Goal: Task Accomplishment & Management: Complete application form

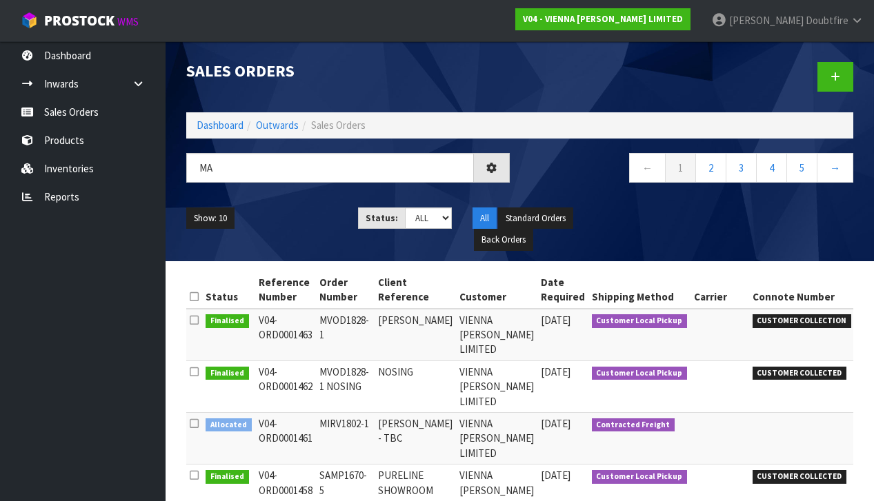
type input "M"
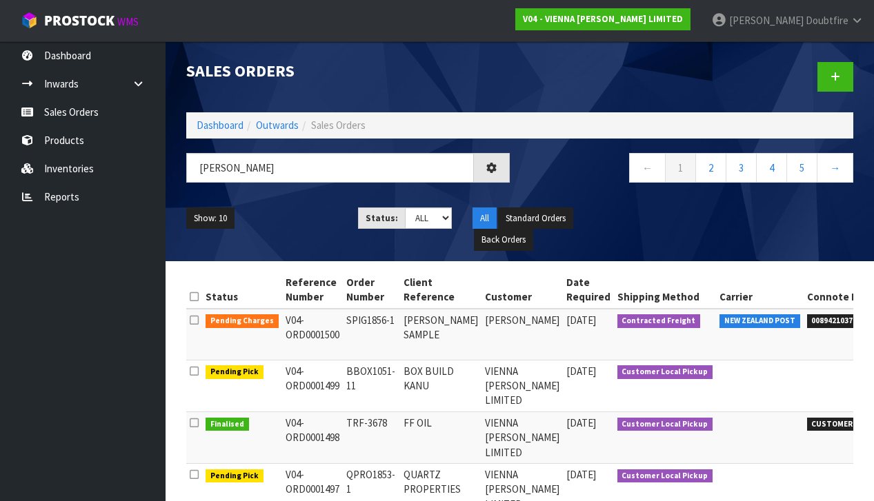
type input "[PERSON_NAME]"
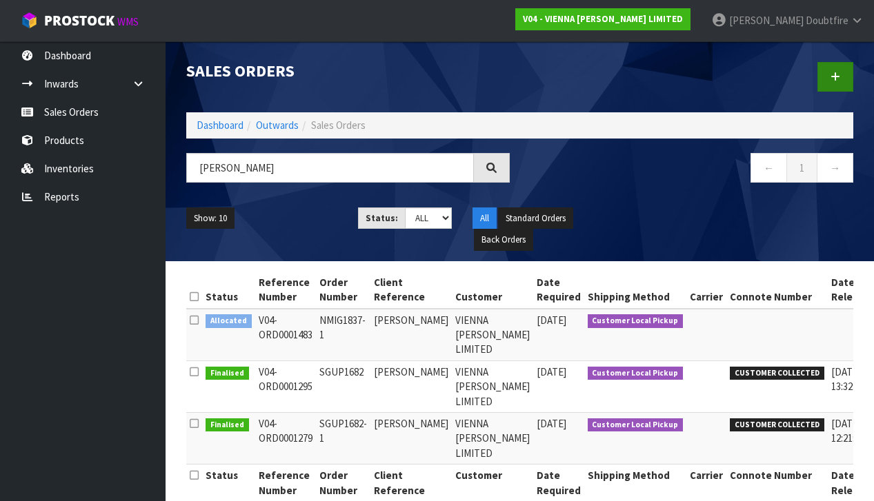
click at [841, 81] on link at bounding box center [835, 77] width 36 height 30
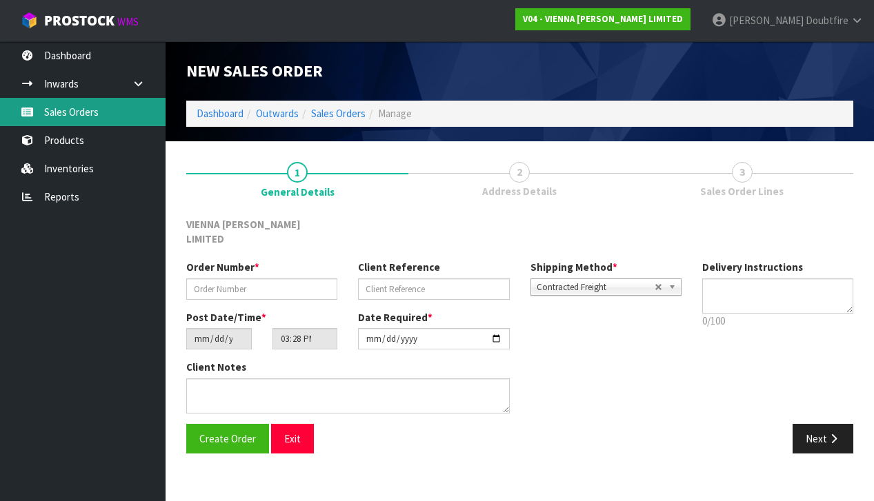
click at [66, 121] on link "Sales Orders" at bounding box center [83, 112] width 166 height 28
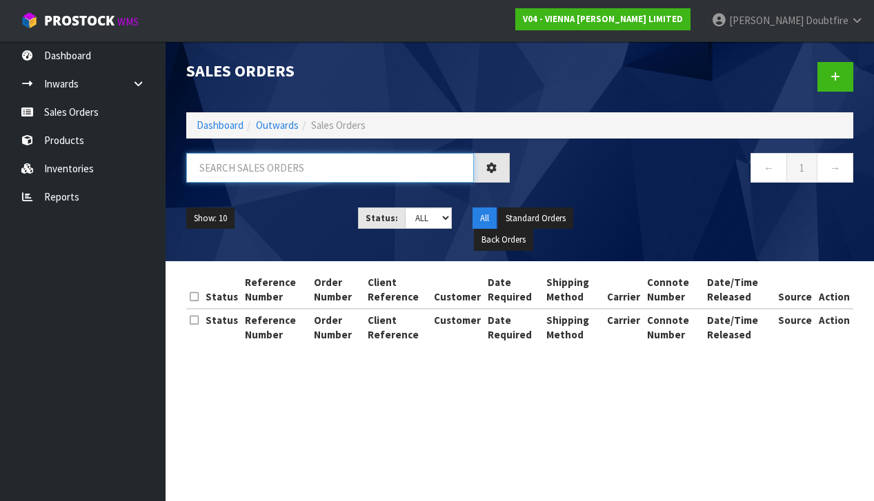
click at [209, 169] on input "text" at bounding box center [330, 168] width 288 height 30
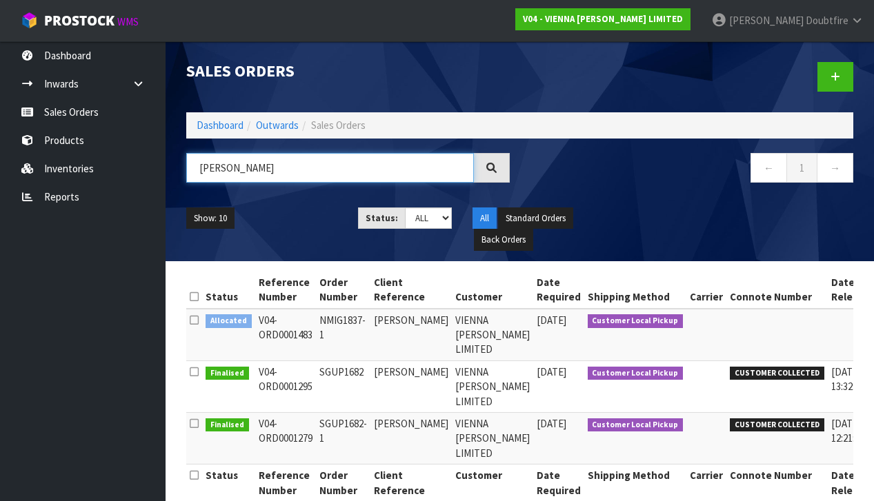
type input "[PERSON_NAME]"
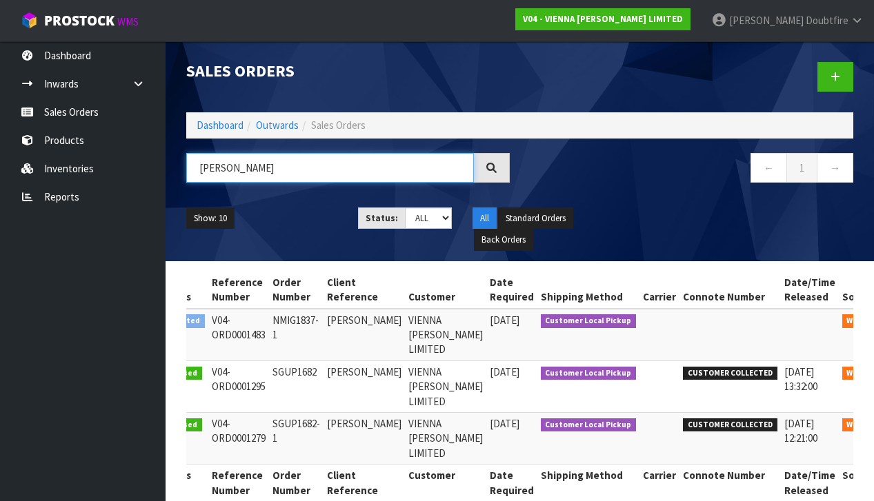
scroll to position [0, 46]
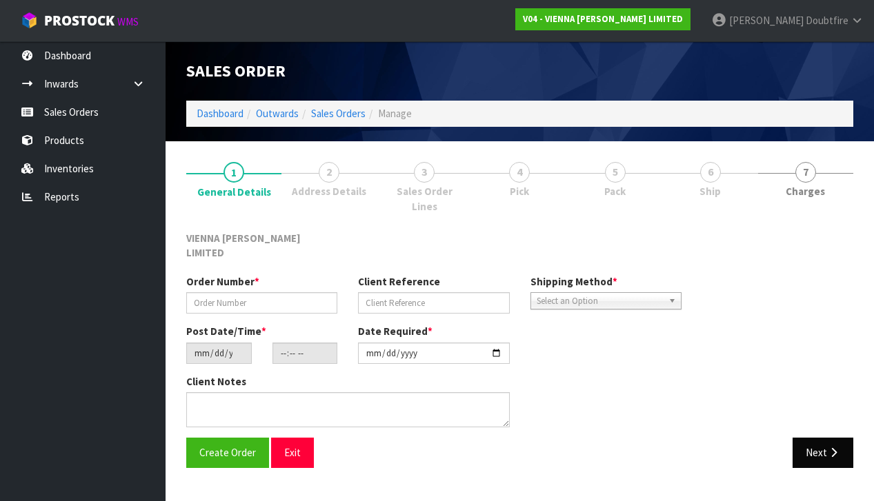
type input "NMIG1837-1"
type input "[PERSON_NAME]"
type input "[DATE]"
type input "11:06:00.000"
type input "[DATE]"
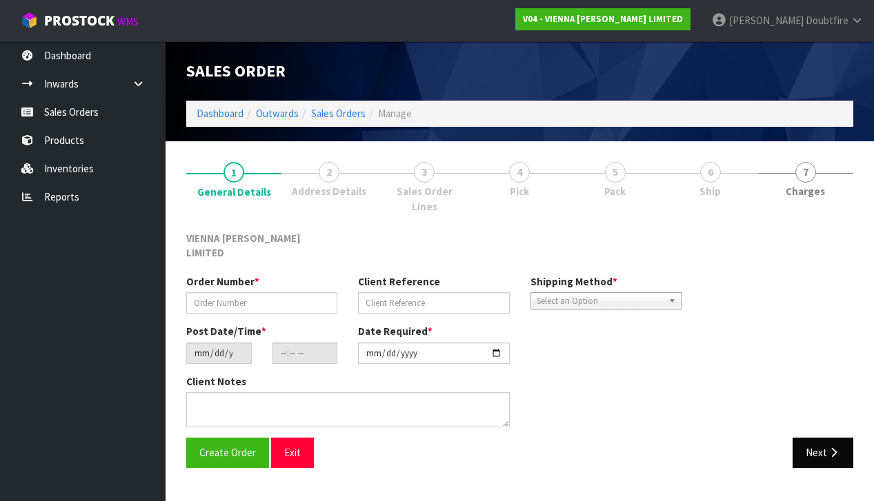
type textarea "[PERSON_NAME]"
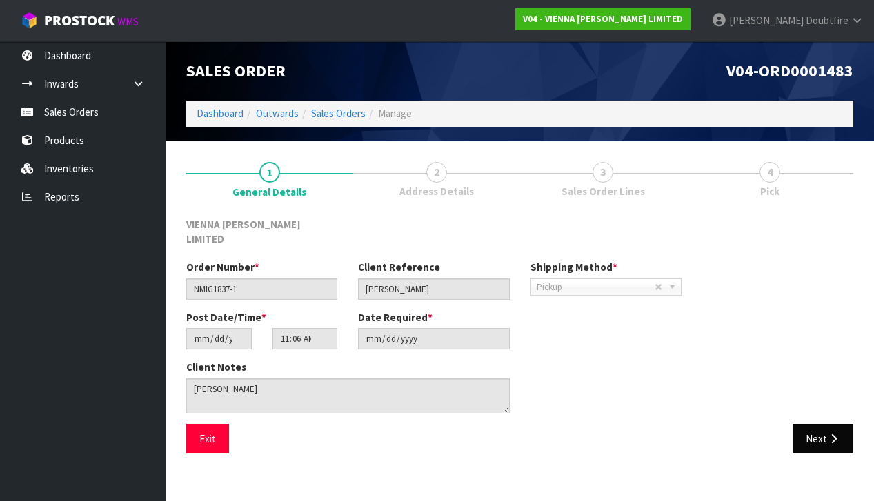
click at [816, 427] on button "Next" at bounding box center [822, 439] width 61 height 30
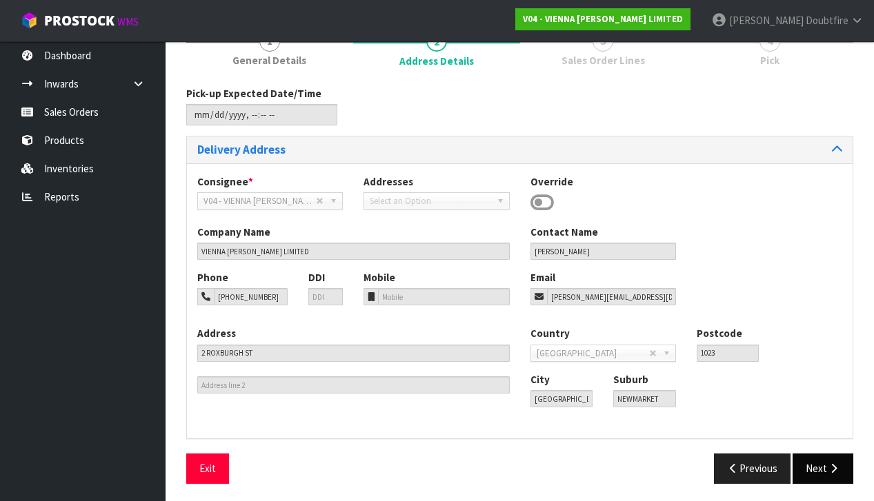
scroll to position [130, 0]
click at [811, 468] on button "Next" at bounding box center [822, 469] width 61 height 30
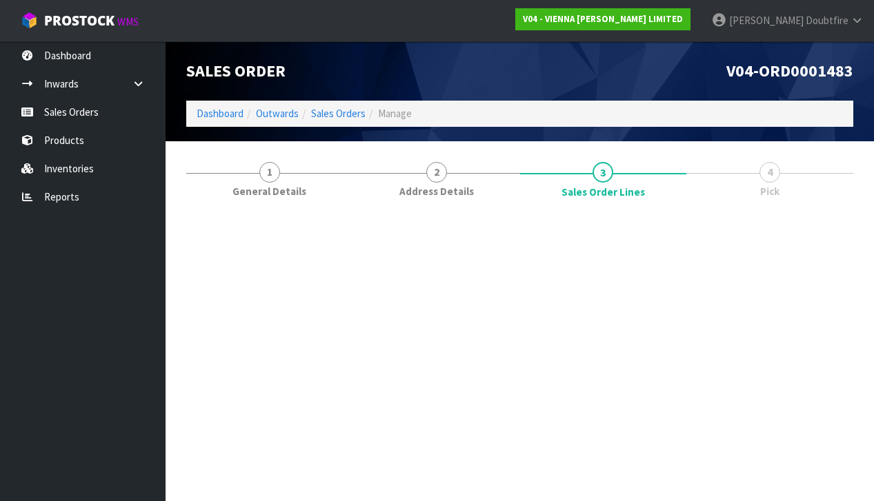
scroll to position [0, 0]
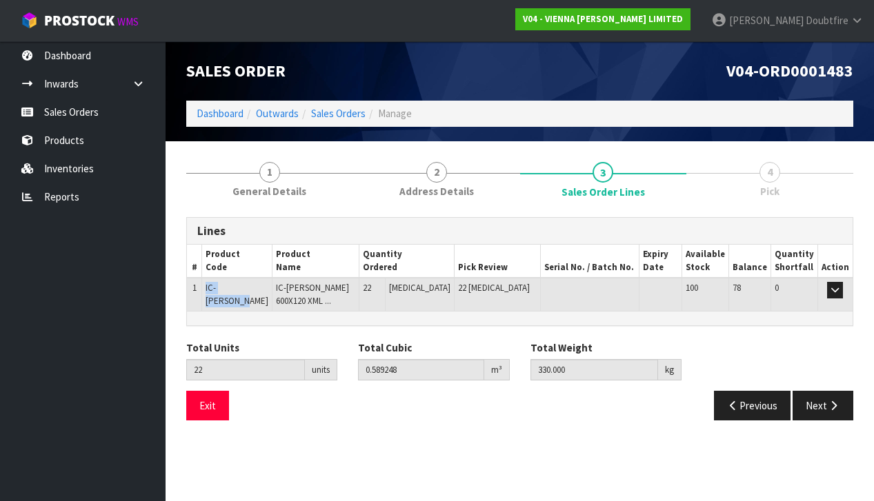
drag, startPoint x: 207, startPoint y: 283, endPoint x: 277, endPoint y: 285, distance: 69.7
click at [277, 285] on tr "1 IC-[PERSON_NAME] IC-[PERSON_NAME] 600X120 XML ... 22 [MEDICAL_DATA] 22 [MEDIC…" at bounding box center [520, 294] width 666 height 33
copy tr "IC-[PERSON_NAME]"
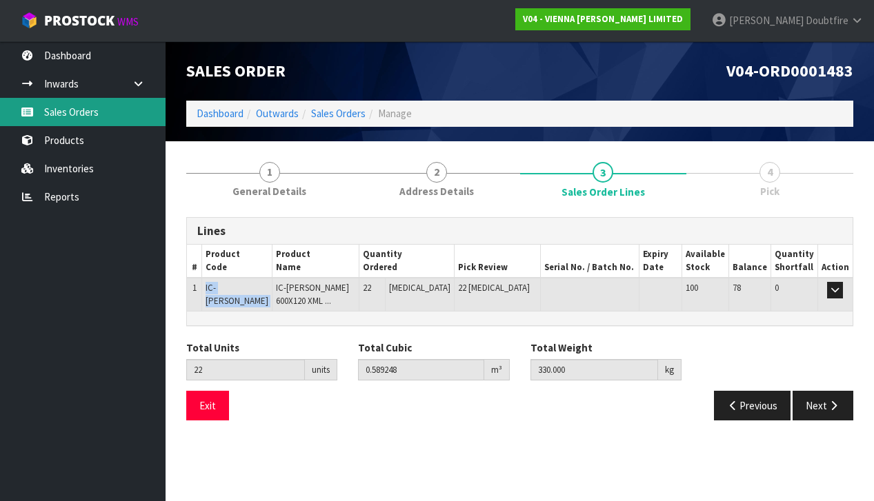
click at [67, 110] on link "Sales Orders" at bounding box center [83, 112] width 166 height 28
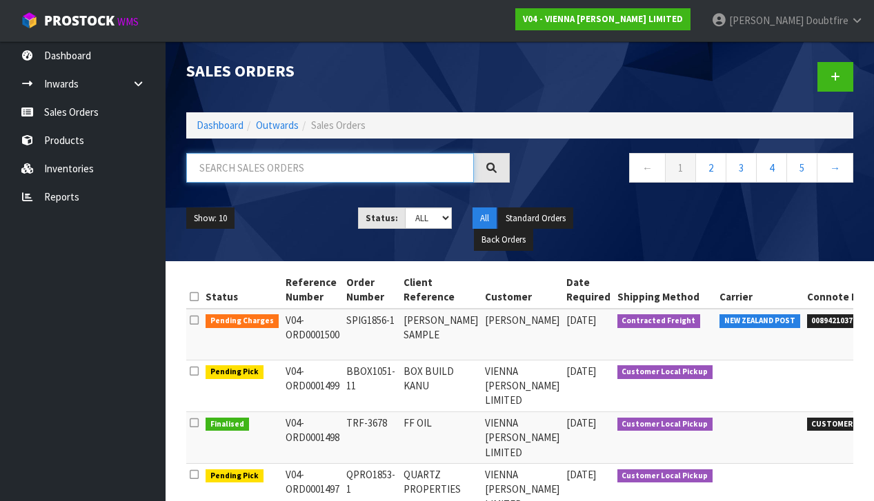
click at [221, 164] on input "text" at bounding box center [330, 168] width 288 height 30
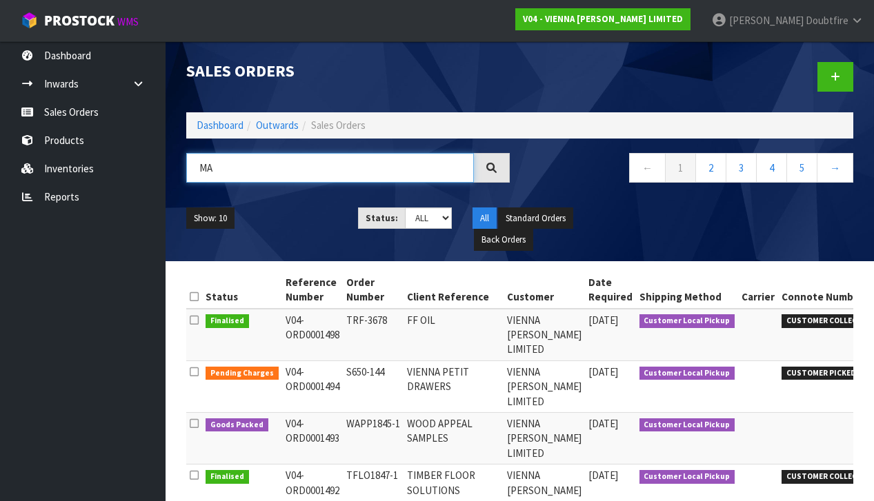
type input "M"
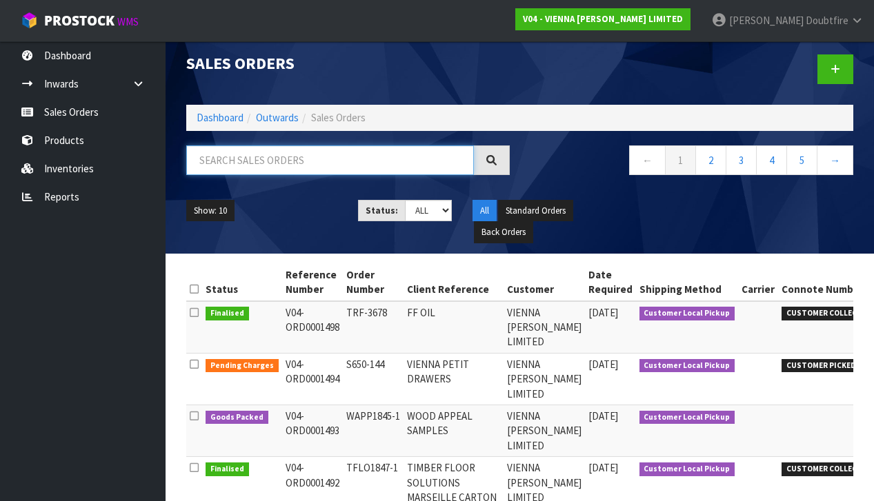
scroll to position [8, 0]
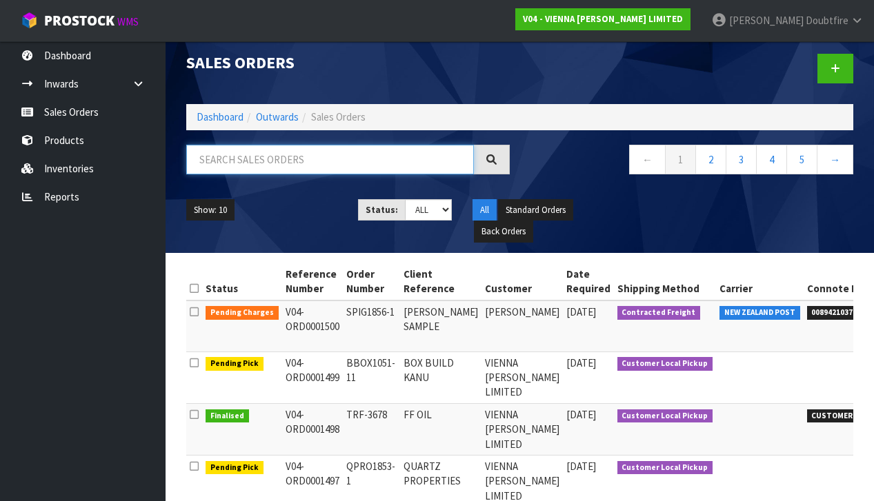
paste input "MROB1855-1"
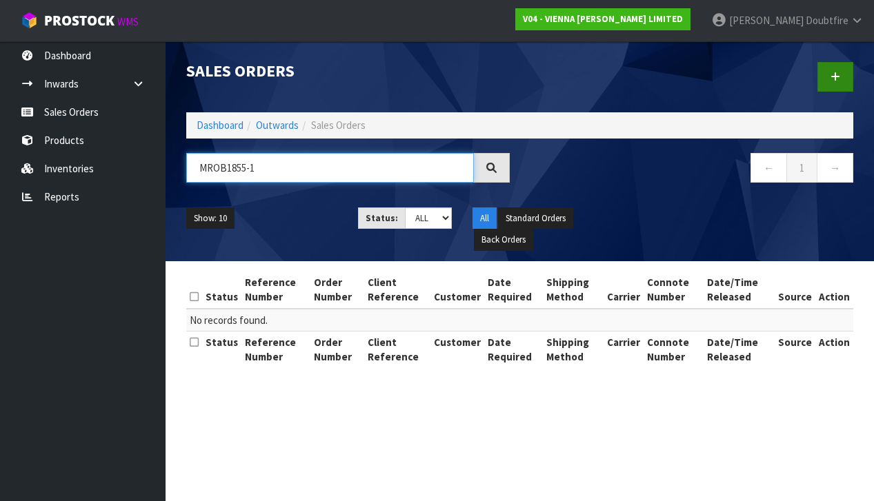
type input "MROB1855-1"
click at [840, 67] on link at bounding box center [835, 77] width 36 height 30
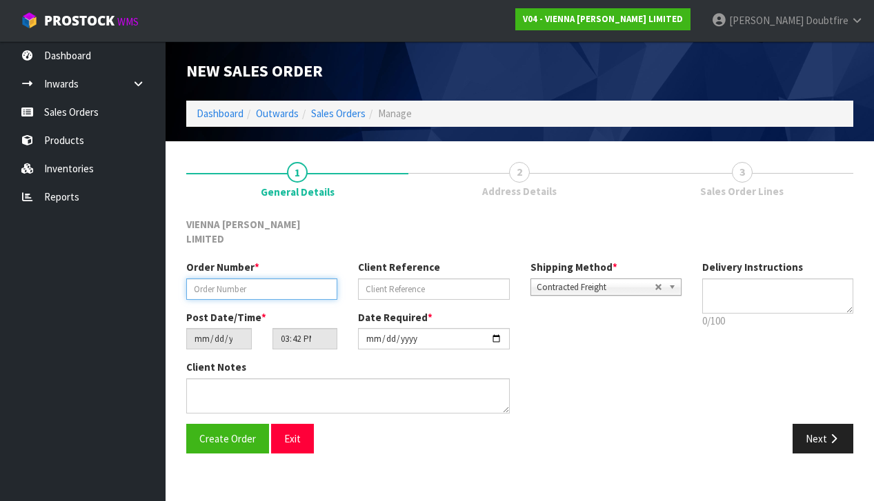
click at [192, 279] on input "text" at bounding box center [261, 289] width 151 height 21
paste input "MROB1855-1"
type input "MROB1855-1"
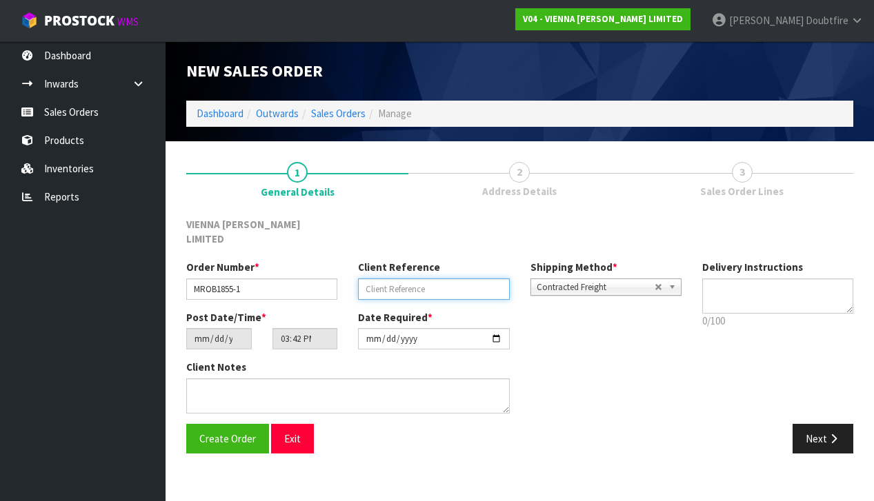
click at [381, 279] on input "text" at bounding box center [433, 289] width 151 height 21
type input "[PERSON_NAME]"
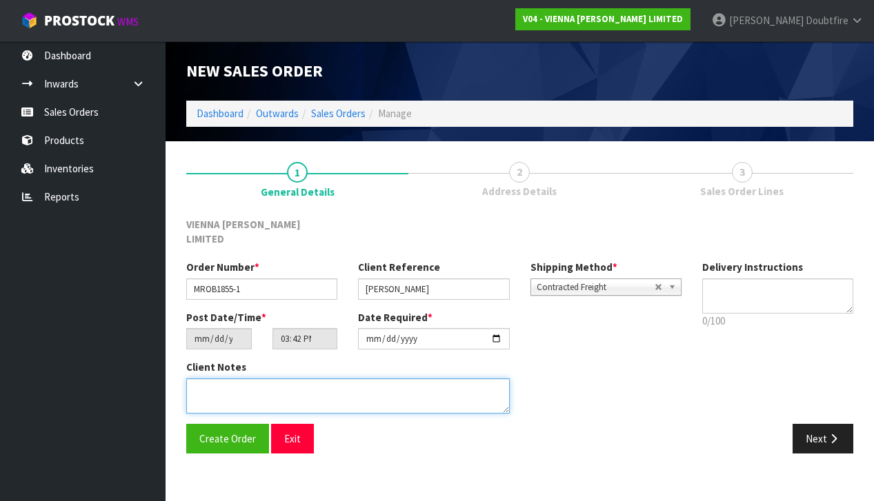
click at [265, 379] on textarea at bounding box center [347, 396] width 323 height 35
type textarea "[PERSON_NAME]"
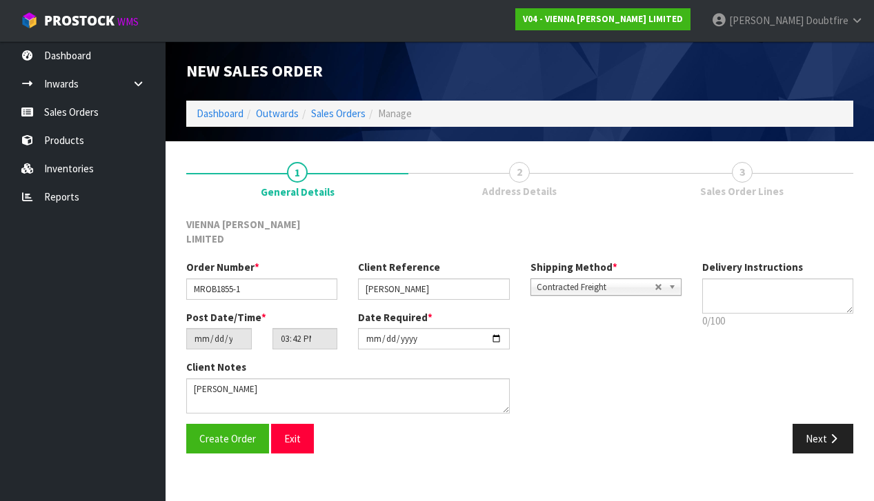
click at [624, 279] on span "Contracted Freight" at bounding box center [596, 287] width 118 height 17
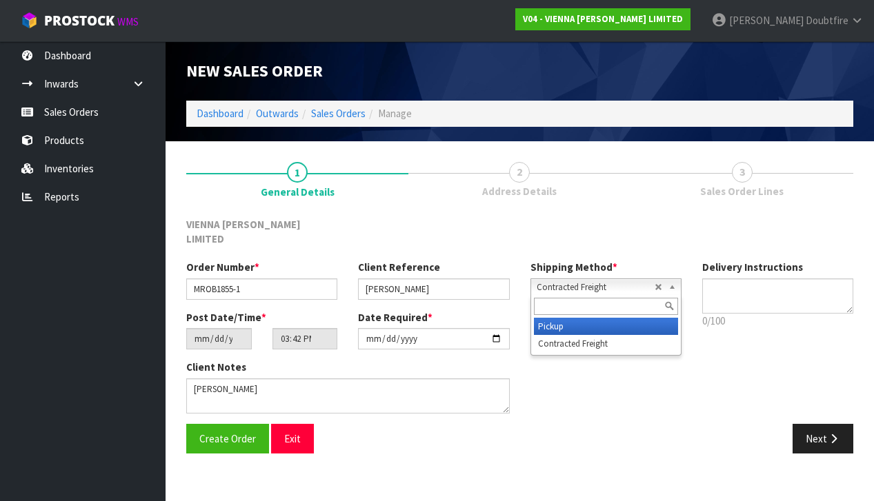
click at [566, 318] on li "Pickup" at bounding box center [606, 326] width 144 height 17
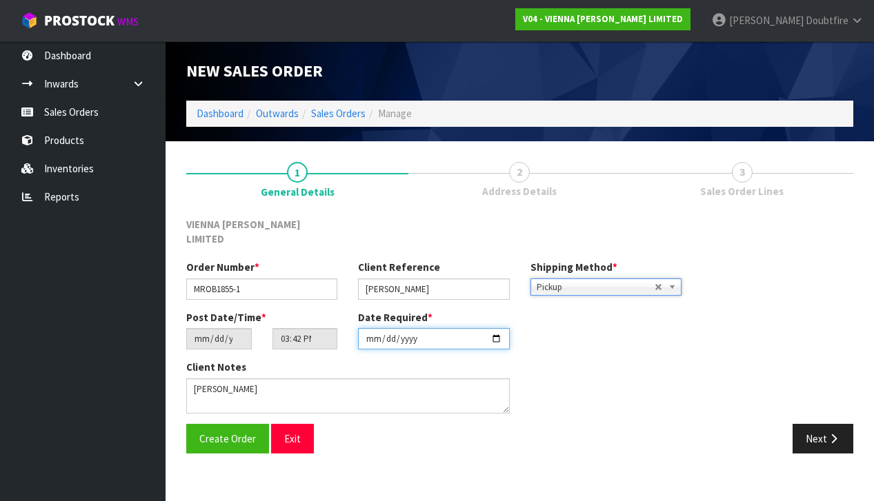
click at [371, 334] on input "[DATE]" at bounding box center [433, 338] width 151 height 21
type input "[DATE]"
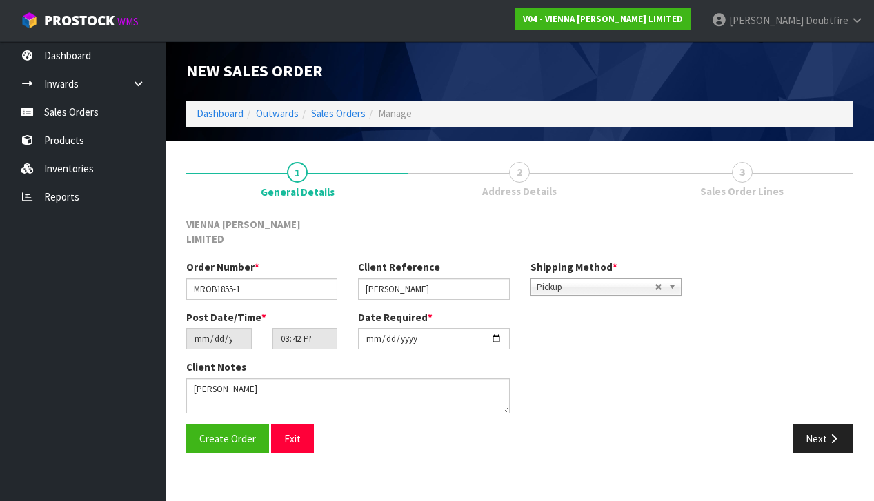
click at [346, 454] on section "1 General Details 2 Address Details 3 Sales Order Lines VIENNA [PERSON_NAME] LI…" at bounding box center [520, 307] width 708 height 333
click at [223, 432] on span "Create Order" at bounding box center [227, 438] width 57 height 13
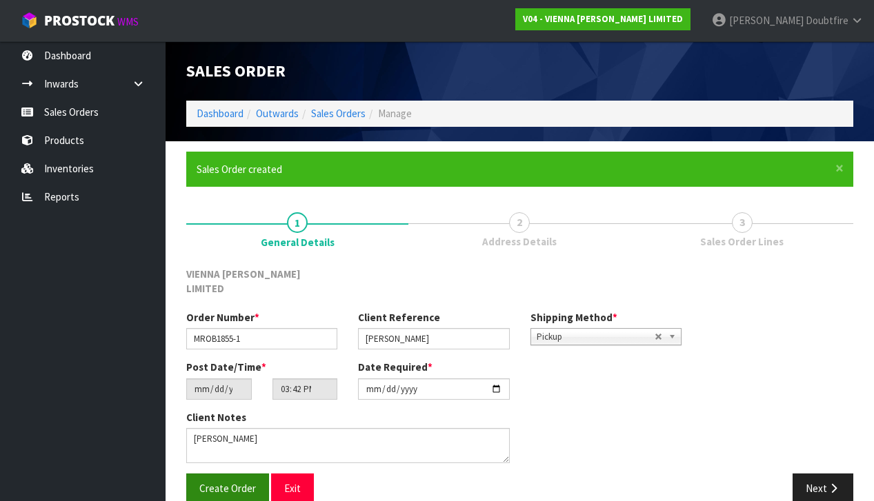
scroll to position [4, 0]
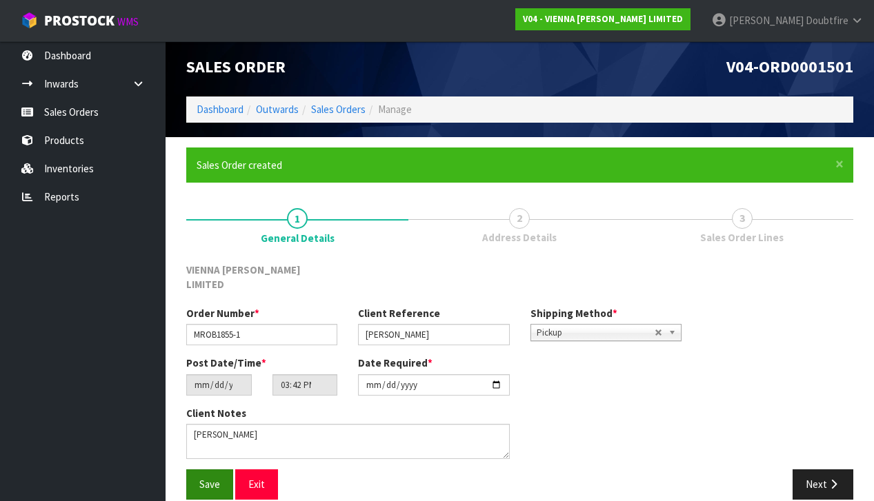
click at [209, 478] on span "Save" at bounding box center [209, 484] width 21 height 13
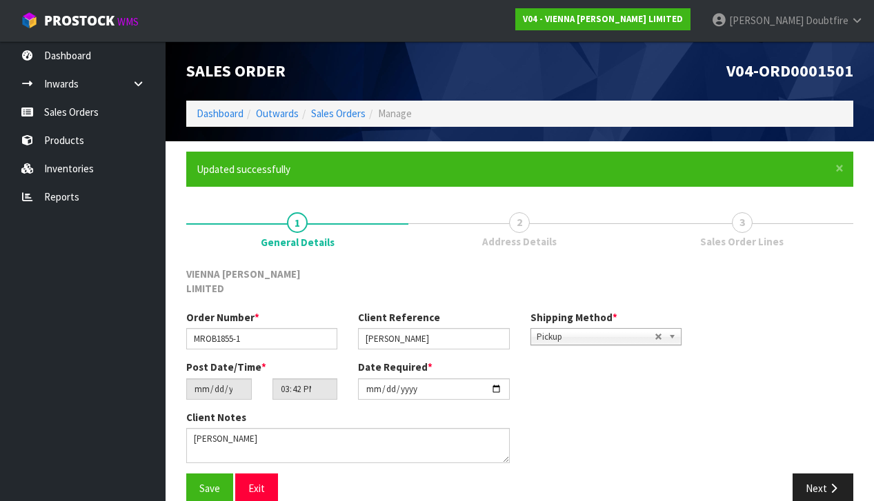
click at [814, 474] on button "Next" at bounding box center [822, 489] width 61 height 30
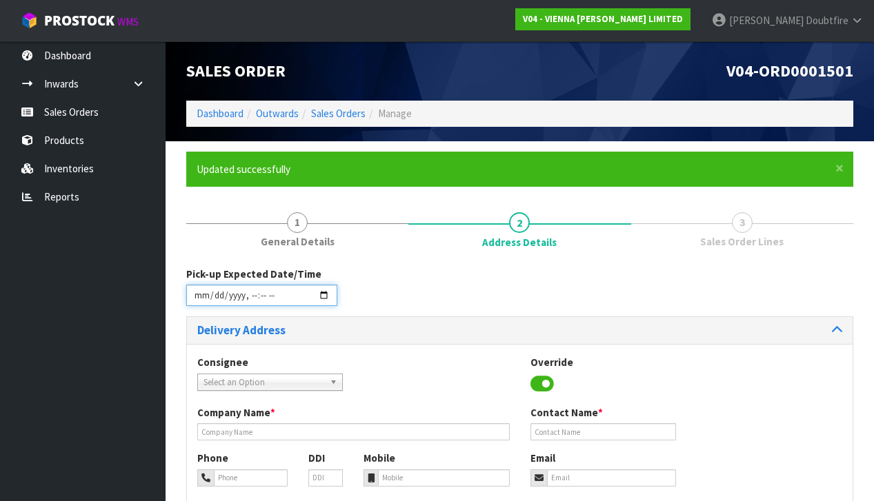
click at [200, 305] on input "datetime-local" at bounding box center [261, 295] width 151 height 21
click at [512, 303] on div "Pick-up Expected Date/Time" at bounding box center [520, 292] width 688 height 50
click at [249, 305] on input "datetime-local" at bounding box center [261, 295] width 151 height 21
type input "[DATE]T13:42"
click at [480, 292] on div "Pick-up Expected Date/Time" at bounding box center [520, 292] width 688 height 50
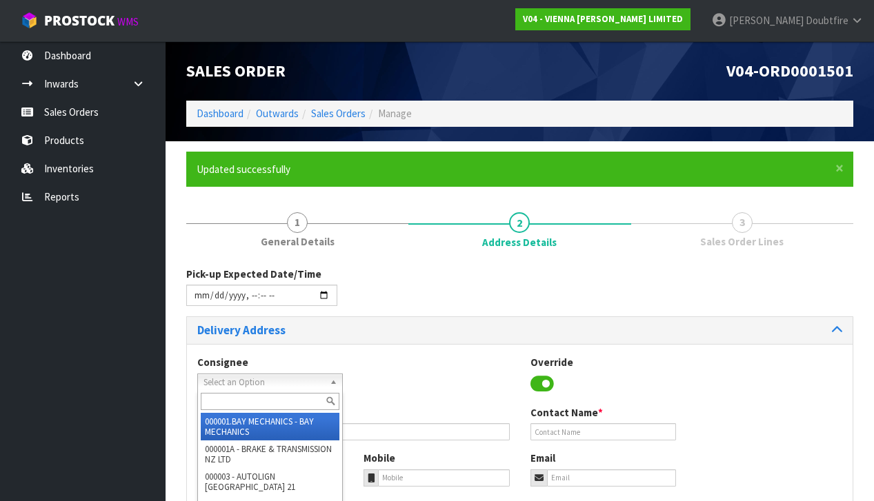
click at [257, 379] on span "Select an Option" at bounding box center [263, 382] width 121 height 17
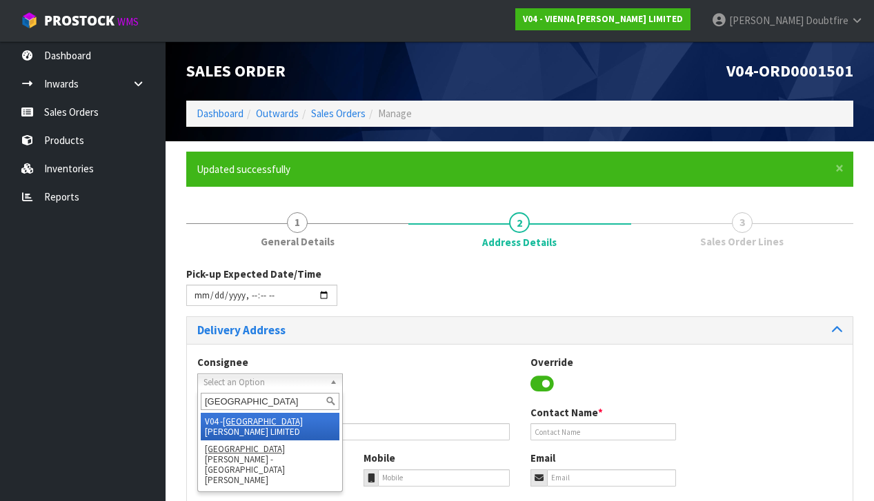
type input "[GEOGRAPHIC_DATA]"
click at [273, 417] on li "V04 - VIENNA [PERSON_NAME] LIMITED" at bounding box center [270, 427] width 139 height 28
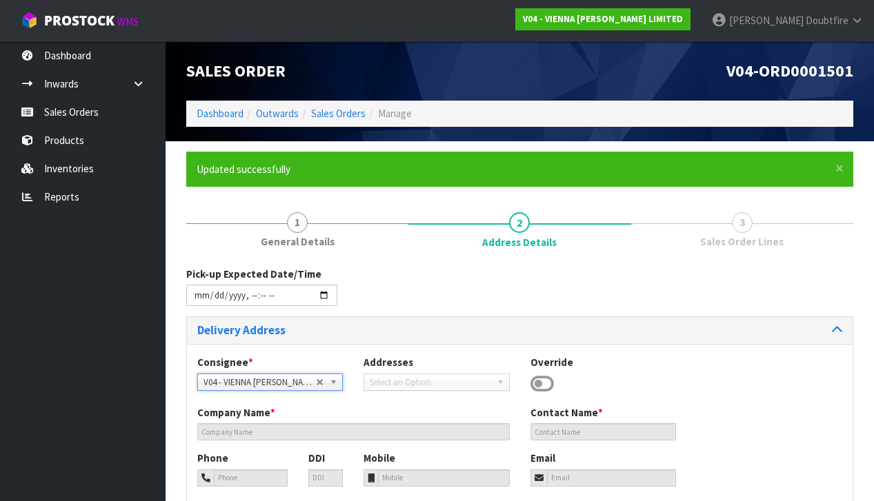
type input "VIENNA [PERSON_NAME] LIMITED"
type input "[PERSON_NAME]"
type input "[PHONE_NUMBER]"
type input "[PERSON_NAME][EMAIL_ADDRESS][DOMAIN_NAME]"
type input "2 ROXBURGH ST"
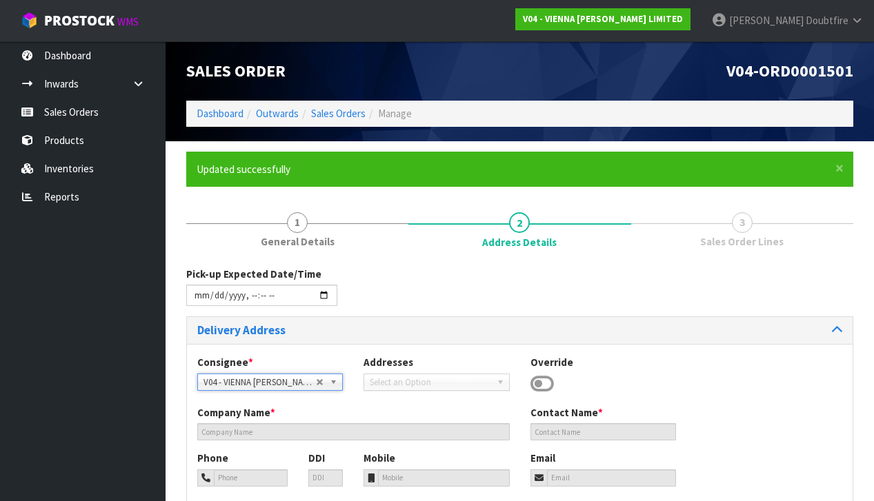
type input "1023"
type input "[GEOGRAPHIC_DATA]"
type input "NEWMARKET"
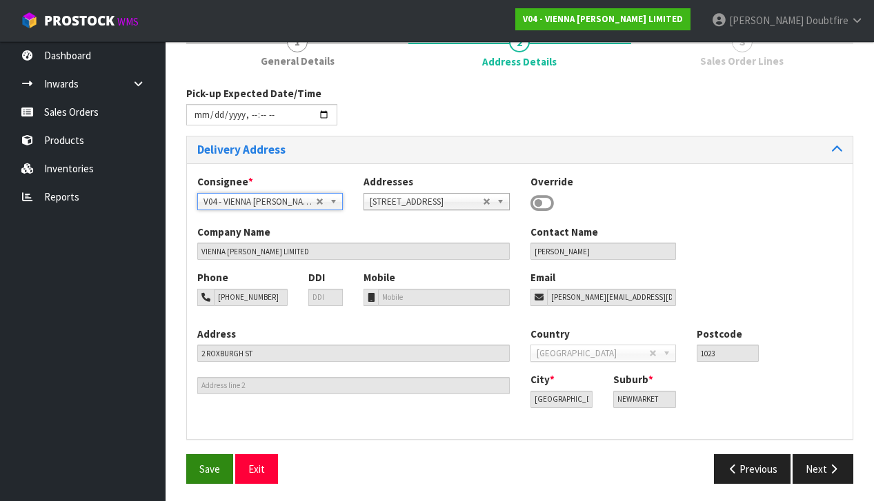
scroll to position [180, 0]
click at [211, 472] on button "Save" at bounding box center [209, 470] width 47 height 30
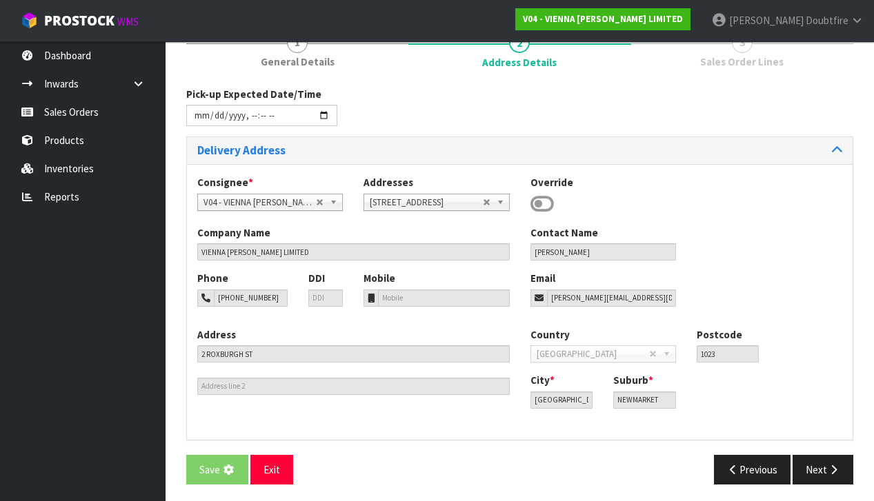
scroll to position [0, 0]
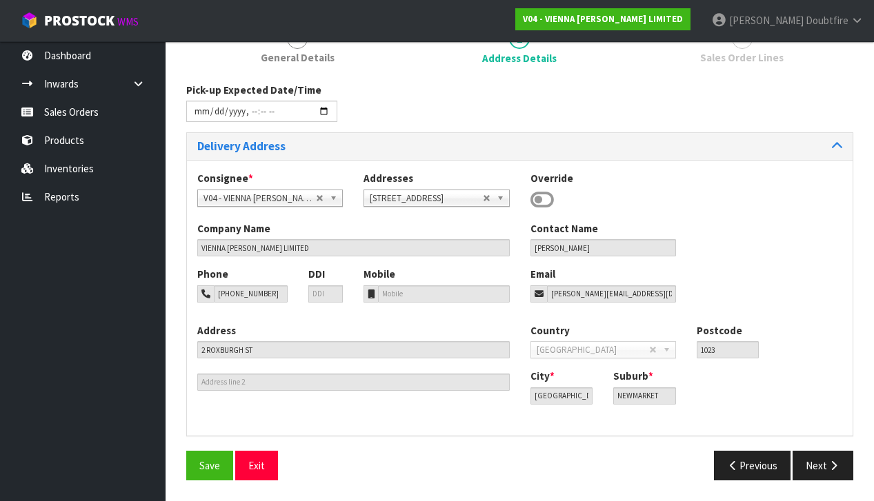
type input "[DATE]T13:42"
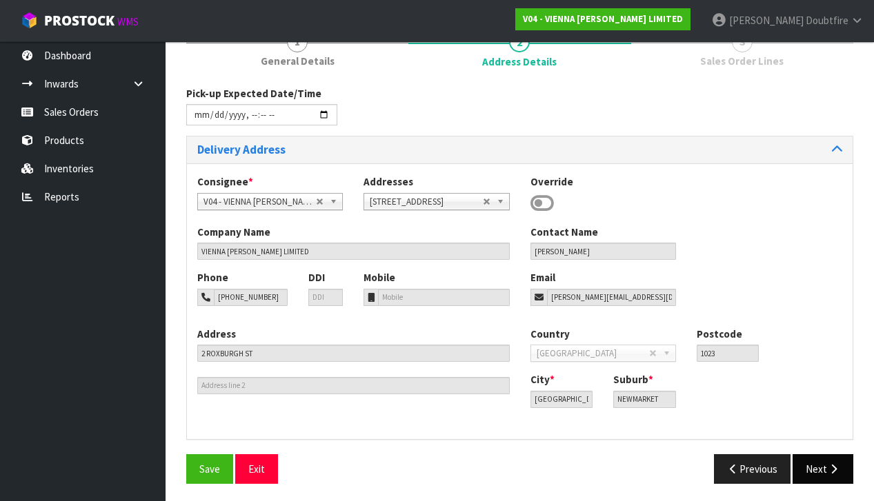
scroll to position [180, 0]
click at [835, 465] on icon "button" at bounding box center [833, 470] width 13 height 10
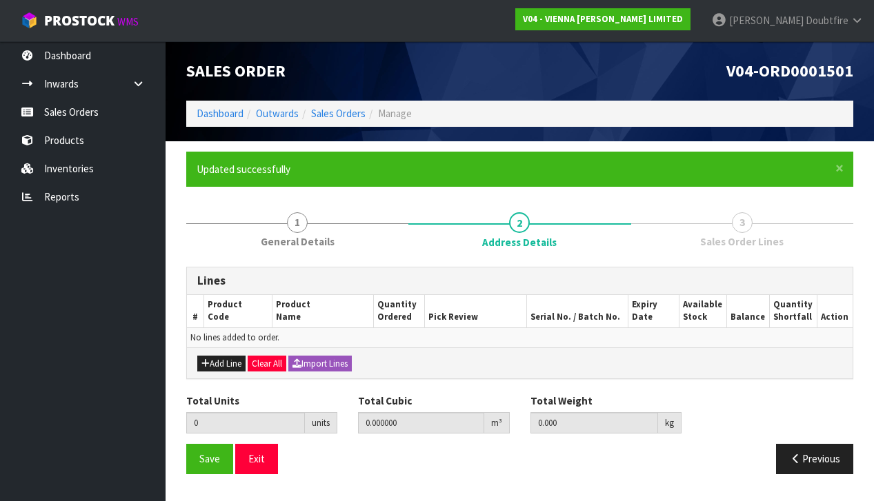
scroll to position [0, 0]
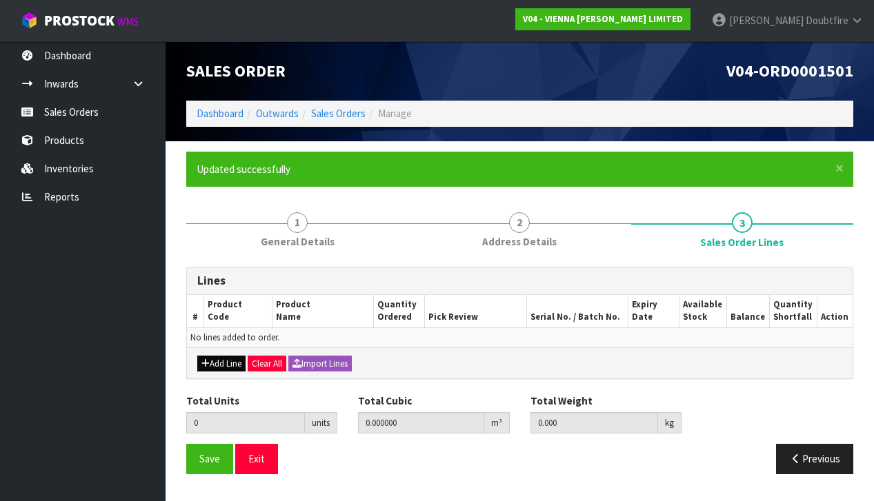
click at [208, 361] on icon "button" at bounding box center [205, 363] width 8 height 9
type input "0"
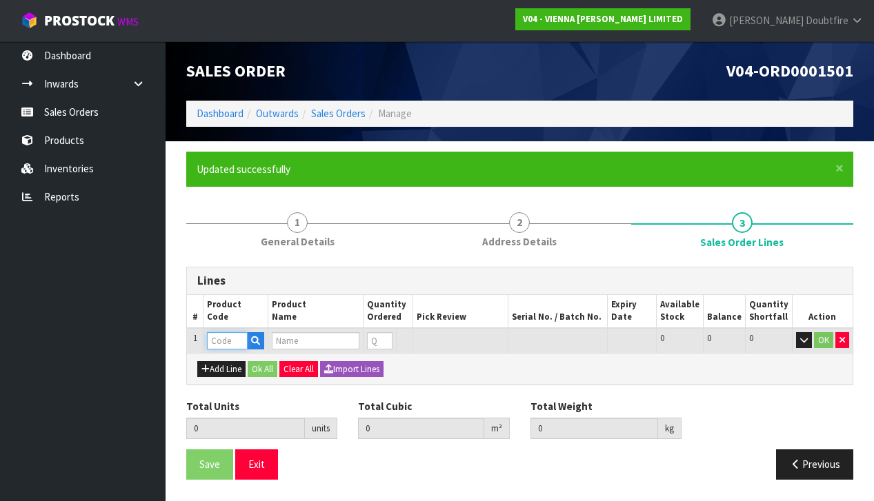
click at [225, 337] on input "text" at bounding box center [227, 340] width 41 height 17
type input "B-C"
click at [267, 363] on link "B-C S-2200" at bounding box center [262, 361] width 109 height 19
type input "B-CS-2200"
type input "0.000000"
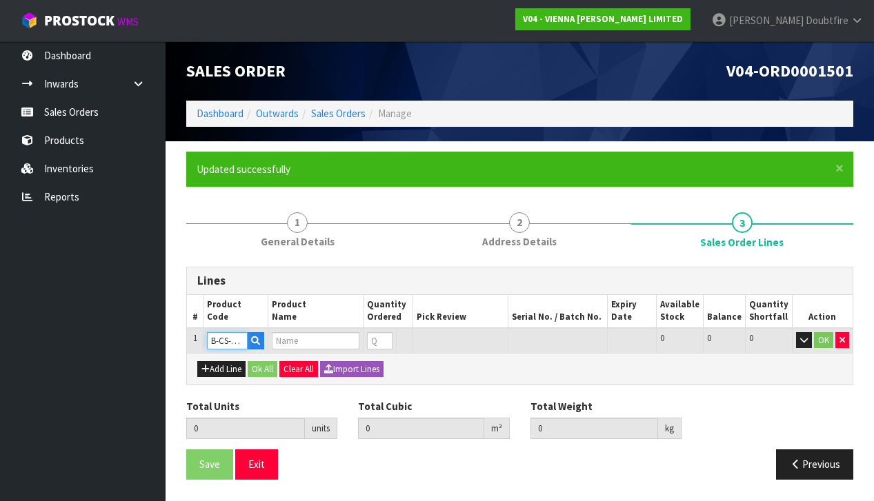
type input "0.000"
type input "BALTIC CASHMERE ML FSC"
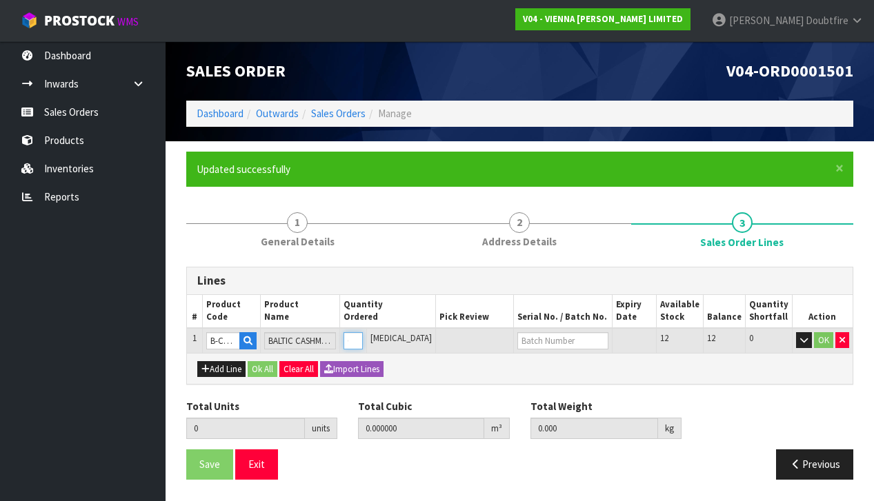
type input "1"
type input "0.04862"
type input "25"
click at [363, 333] on input "1" at bounding box center [352, 340] width 19 height 17
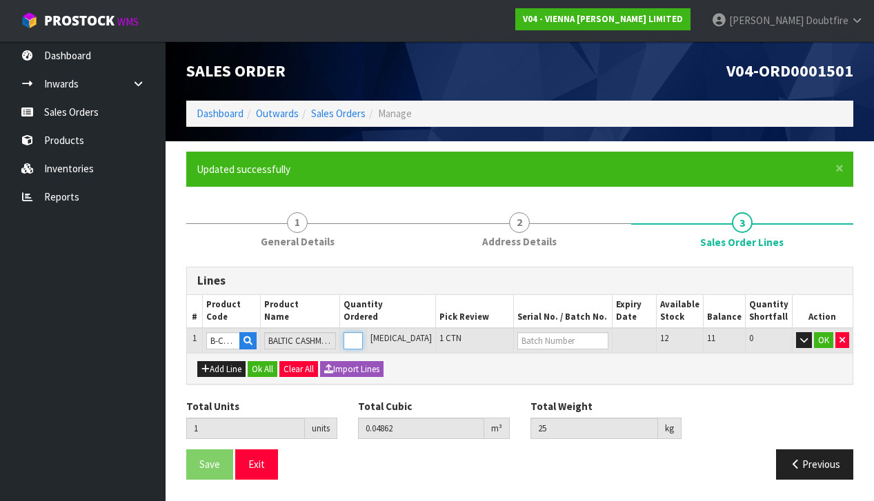
type input "2"
type input "0.09724"
type input "50"
click at [363, 334] on input "2" at bounding box center [352, 340] width 19 height 17
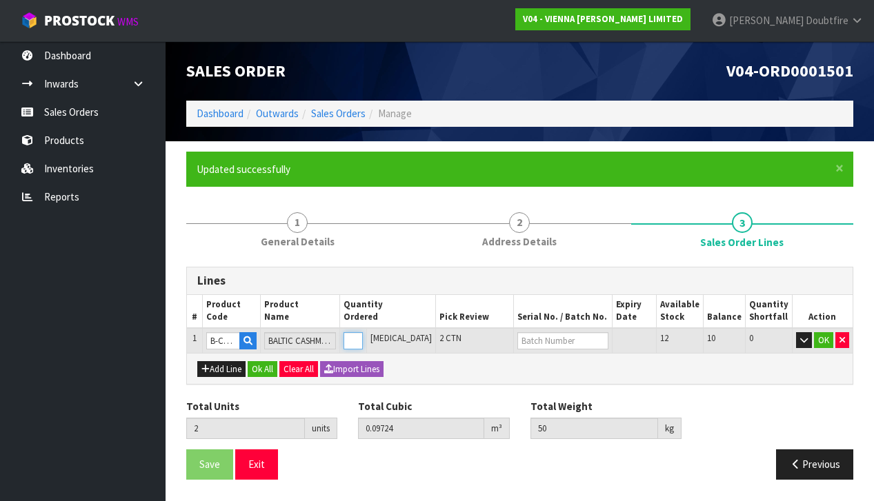
type input "3"
type input "0.14586"
type input "75"
click at [363, 334] on input "3" at bounding box center [352, 340] width 19 height 17
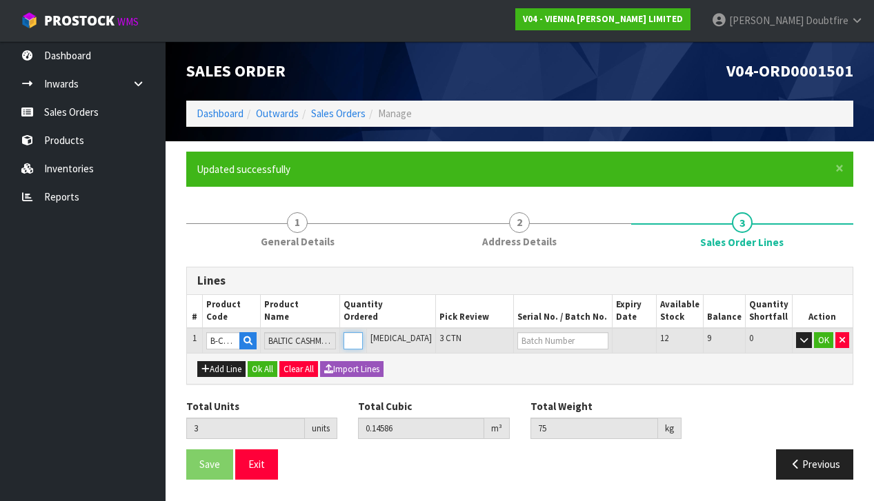
type input "4"
type input "0.19448"
type input "100"
click at [363, 334] on input "4" at bounding box center [352, 340] width 19 height 17
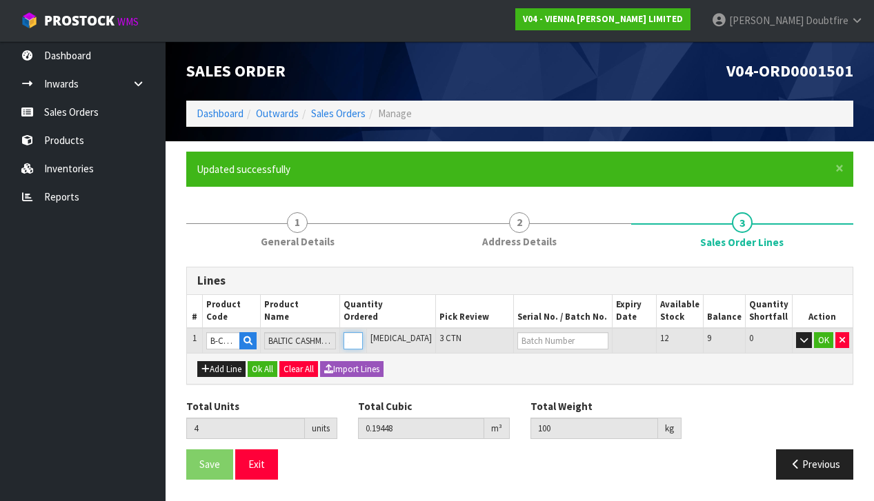
type input "5"
type input "0.2431"
type input "125"
click at [363, 334] on input "5" at bounding box center [352, 340] width 19 height 17
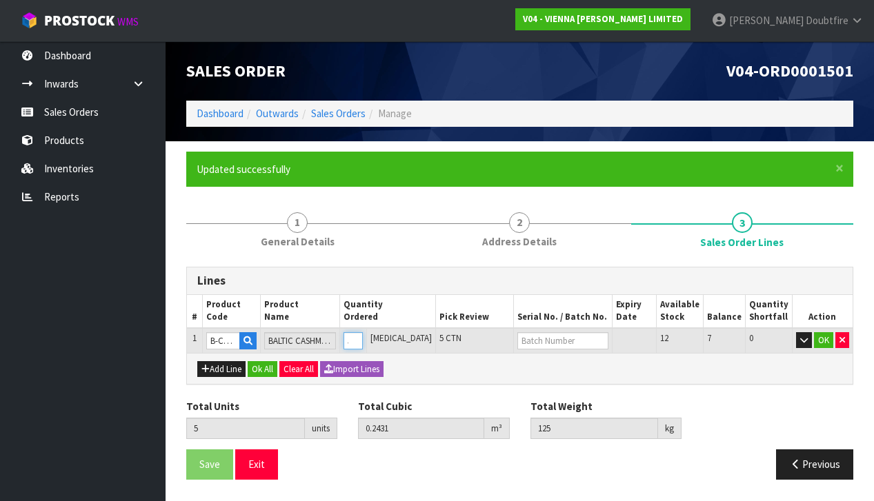
type input "6"
type input "0.29172"
type input "150"
click at [363, 334] on input "6" at bounding box center [352, 340] width 19 height 17
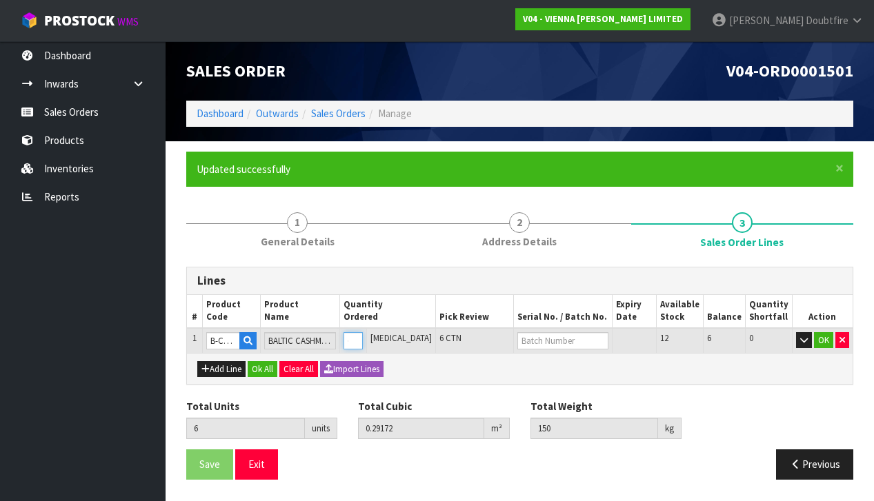
type input "7"
type input "0.34034"
type input "175"
click at [363, 334] on input "7" at bounding box center [352, 340] width 19 height 17
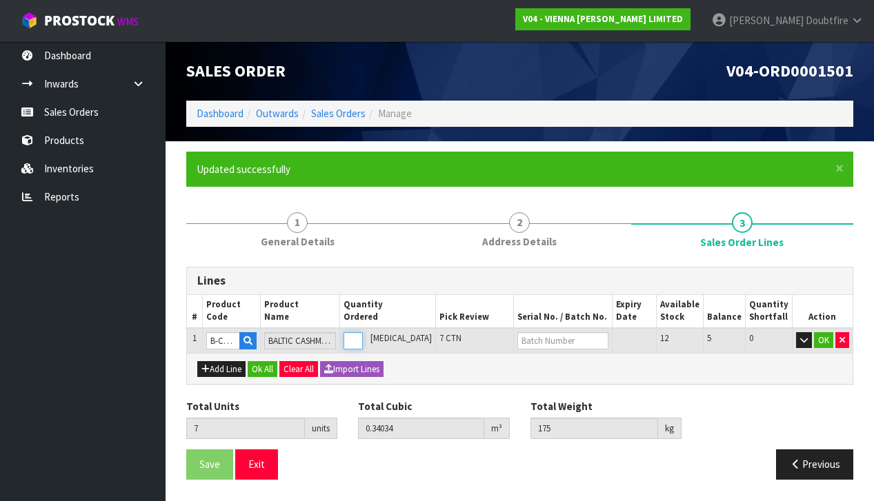
type input "8"
type input "0.38896"
type input "200"
click at [363, 334] on input "8" at bounding box center [352, 340] width 19 height 17
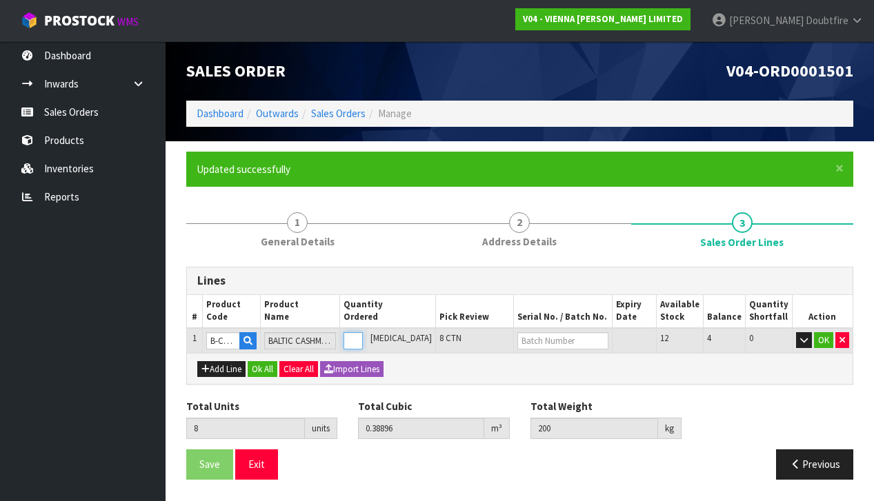
type input "9"
type input "0.43758"
type input "225"
click at [363, 334] on input "9" at bounding box center [352, 340] width 19 height 17
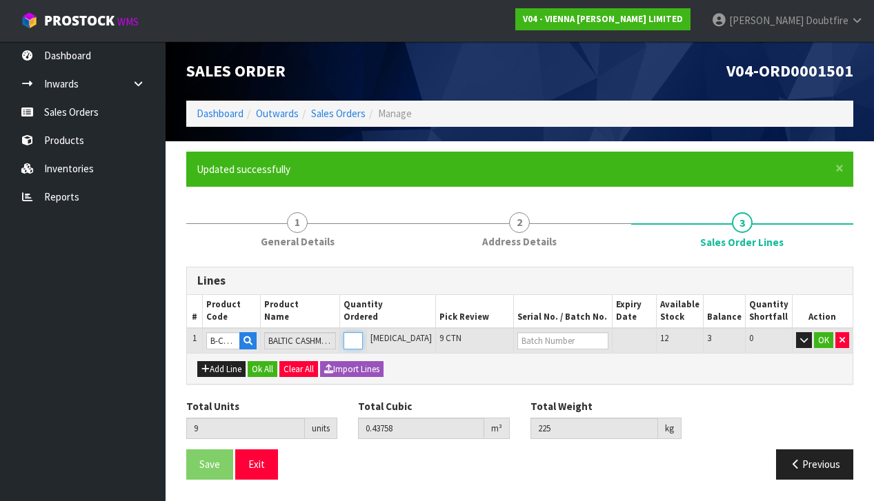
type input "10"
type input "0.4862"
type input "250"
click at [363, 334] on input "10" at bounding box center [352, 340] width 19 height 17
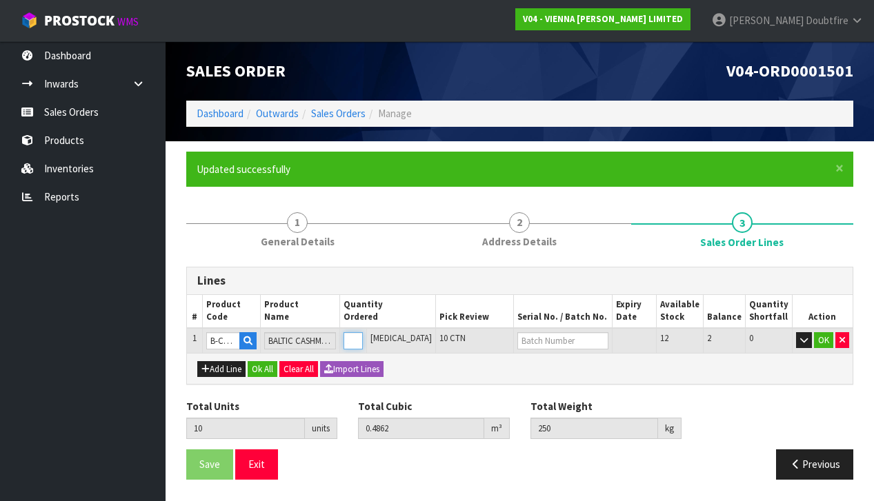
type input "11"
type input "0.53482"
type input "275"
click at [363, 334] on input "11" at bounding box center [352, 340] width 19 height 17
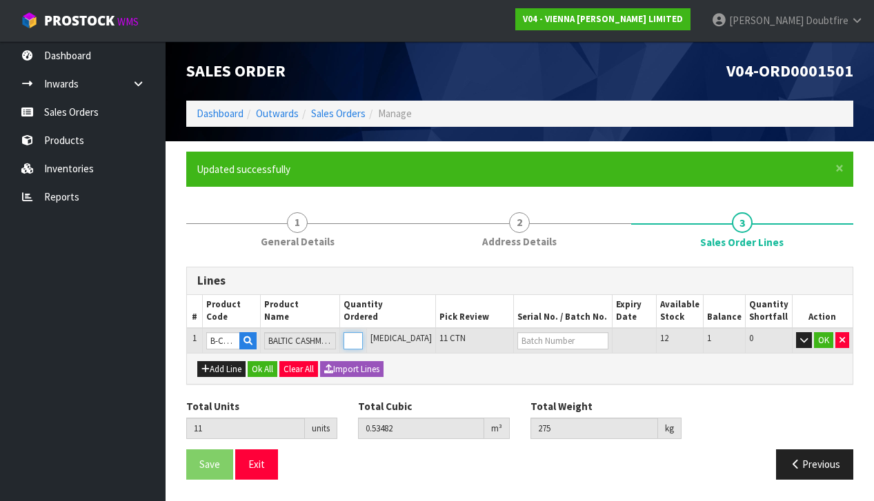
type input "12"
type input "0.58344"
type input "300"
click at [363, 334] on input "12" at bounding box center [352, 340] width 19 height 17
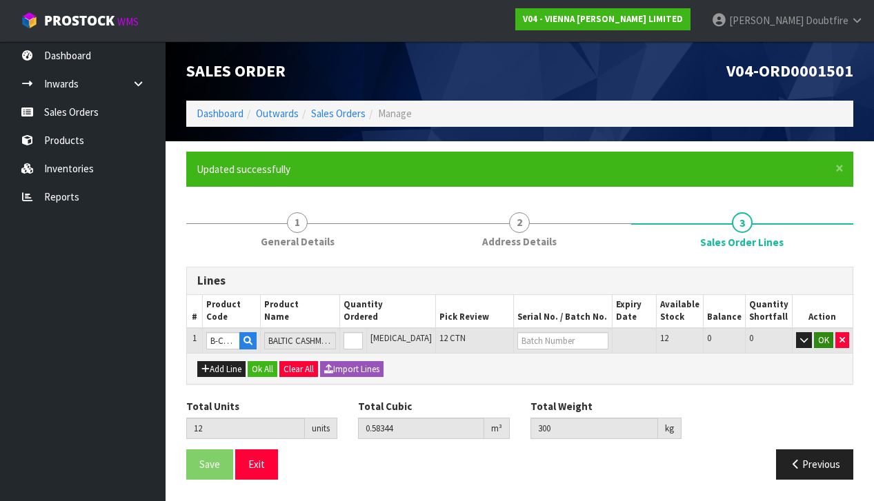
click at [823, 337] on button "OK" at bounding box center [823, 340] width 19 height 17
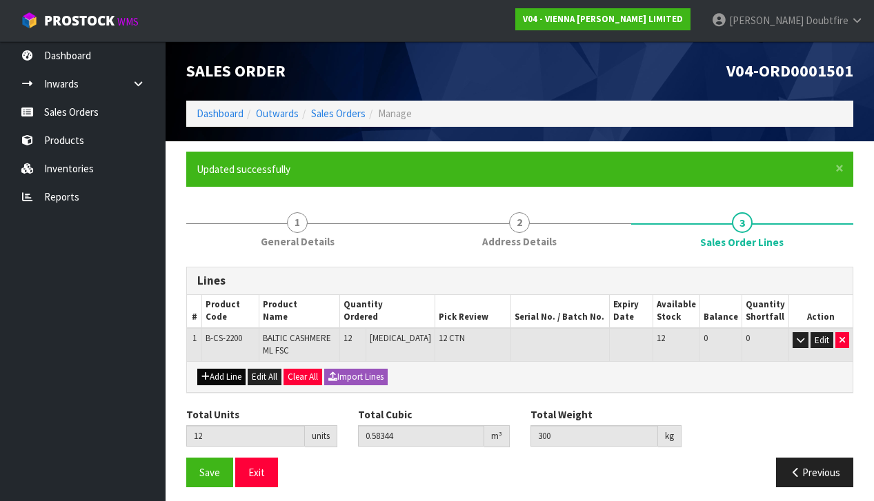
click at [223, 377] on button "Add Line" at bounding box center [221, 377] width 48 height 17
type input "0"
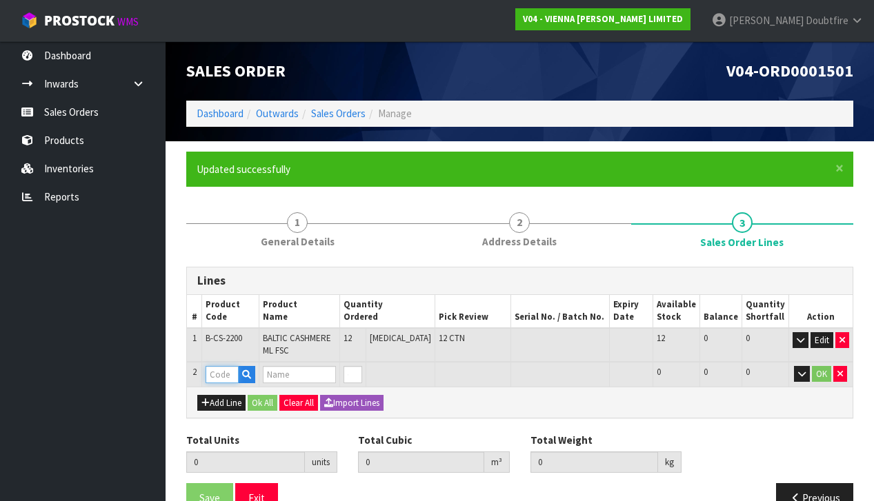
click at [224, 369] on input "text" at bounding box center [222, 374] width 33 height 17
type input "PARA"
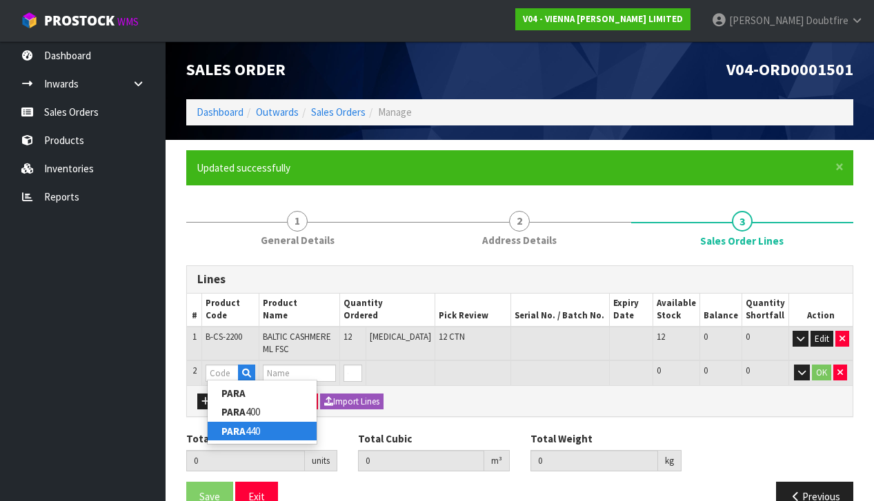
click at [271, 437] on link "PARA 440" at bounding box center [262, 431] width 109 height 19
type input "PARA 440"
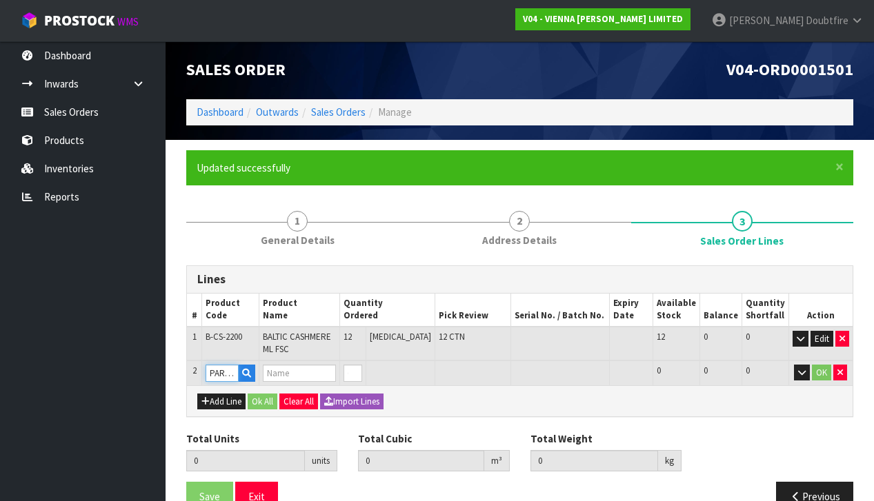
type input "12"
type input "0.58344"
type input "300"
type input "PARABOND 440"
type input "1"
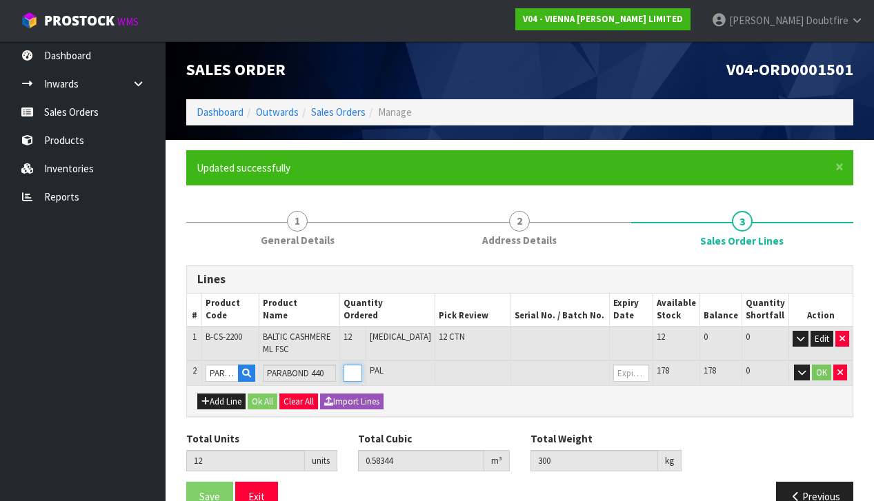
type input "13"
type input "0.60414"
type input "315.8"
click at [363, 366] on input "1" at bounding box center [352, 373] width 19 height 17
type input "2"
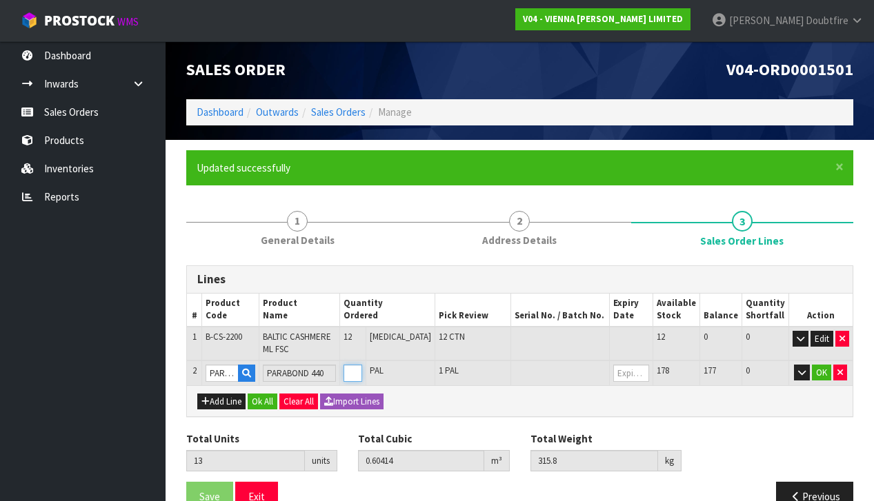
type input "14"
type input "0.62484"
type input "331.6"
click at [363, 366] on input "2" at bounding box center [352, 373] width 19 height 17
type input "3"
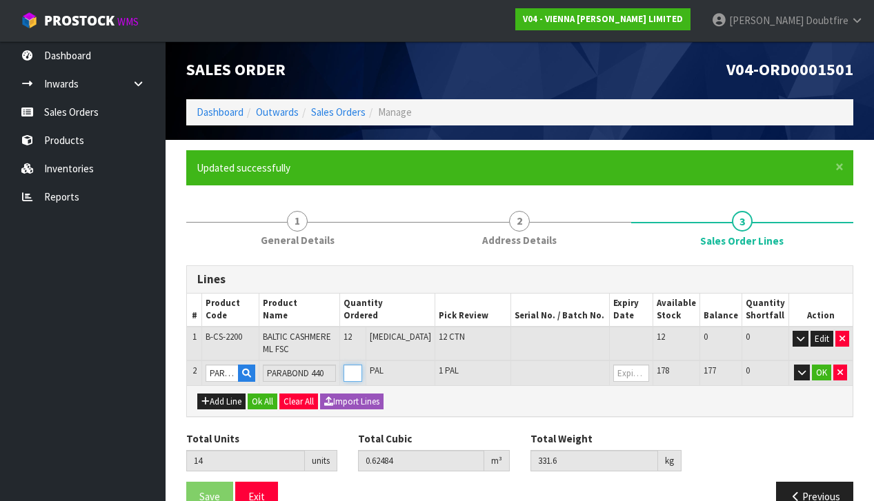
type input "15"
type input "0.64554"
type input "347.4"
click at [363, 366] on input "3" at bounding box center [352, 373] width 19 height 17
click at [821, 368] on button "OK" at bounding box center [821, 373] width 19 height 17
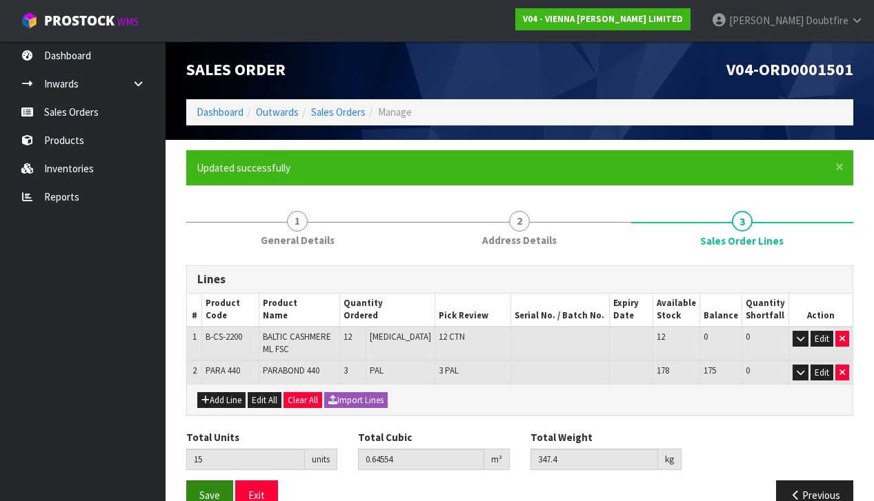
click at [201, 489] on span "Save" at bounding box center [209, 495] width 21 height 13
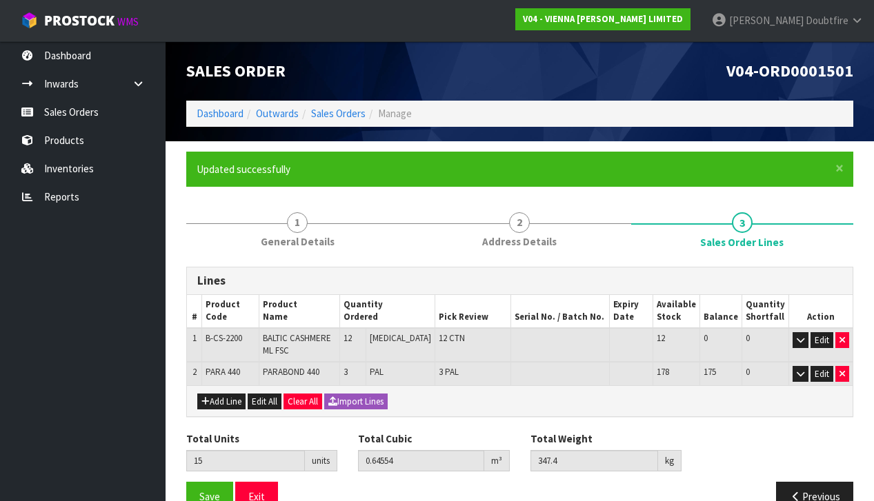
scroll to position [0, 0]
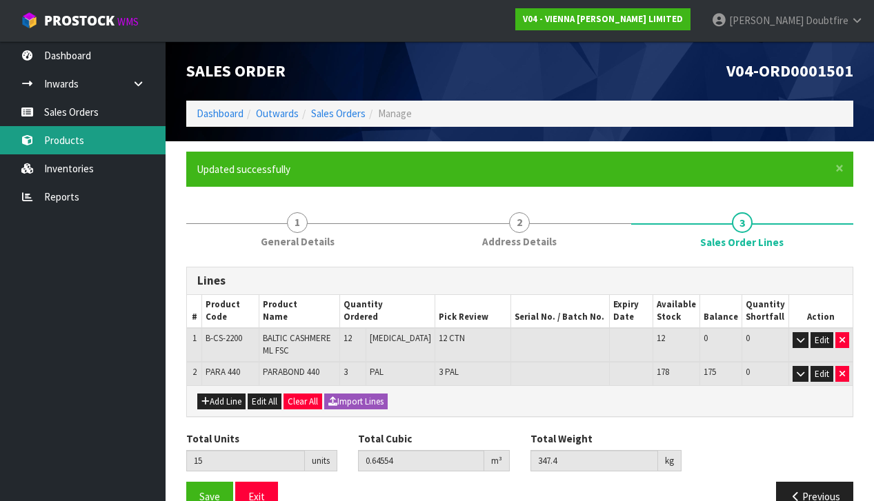
click at [62, 143] on link "Products" at bounding box center [83, 140] width 166 height 28
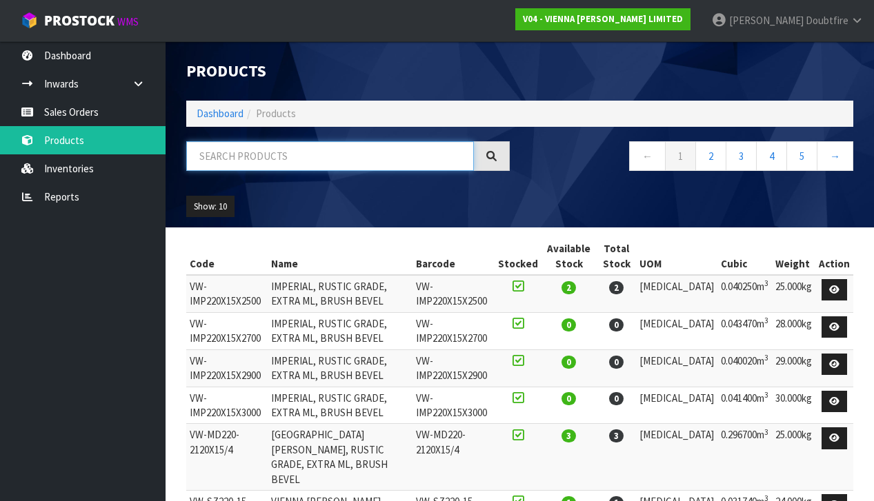
click at [233, 161] on input "text" at bounding box center [330, 156] width 288 height 30
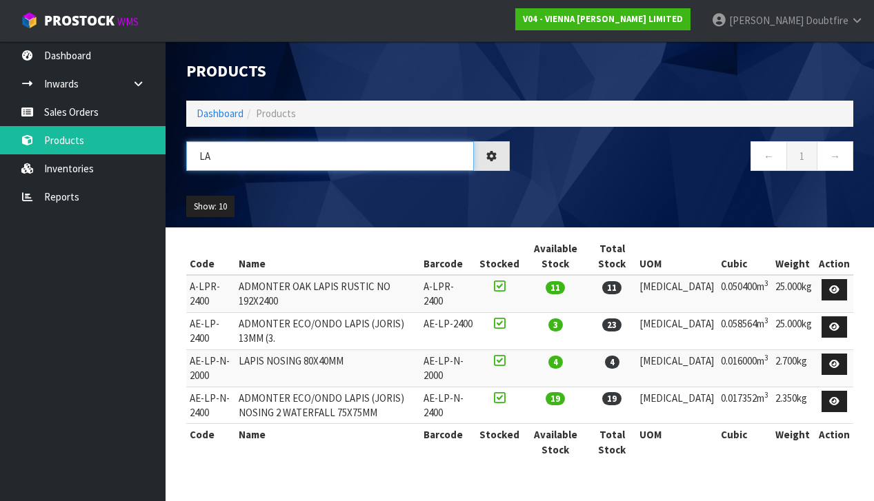
type input "L"
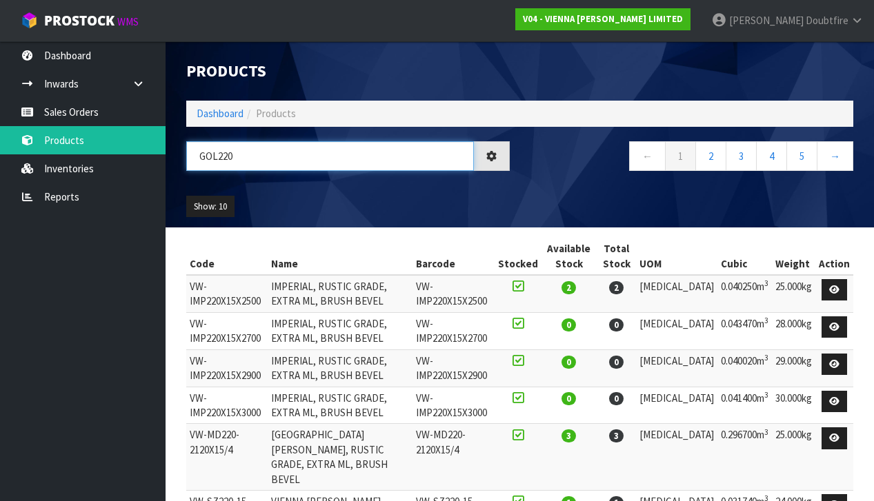
type input "GOL220"
